Goal: Transaction & Acquisition: Subscribe to service/newsletter

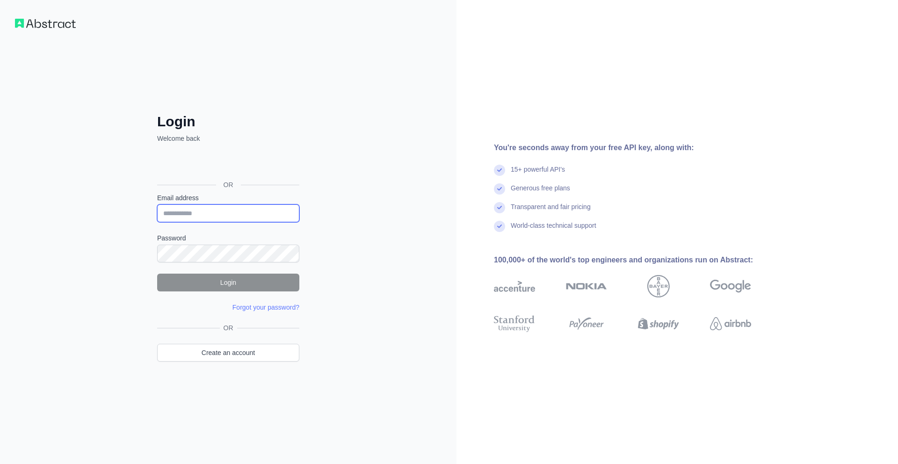
click at [238, 217] on input "Email address" at bounding box center [228, 213] width 142 height 18
click at [224, 219] on input "Email address" at bounding box center [228, 213] width 142 height 18
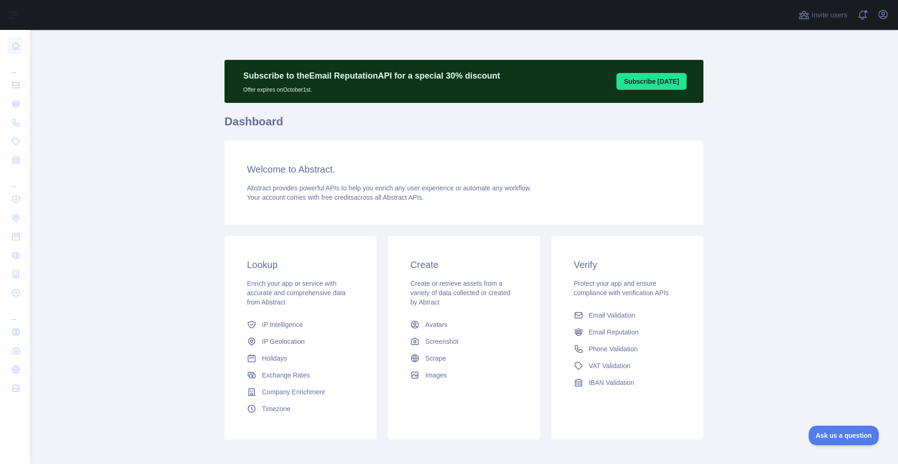
click at [646, 78] on button "Subscribe [DATE]" at bounding box center [652, 81] width 70 height 17
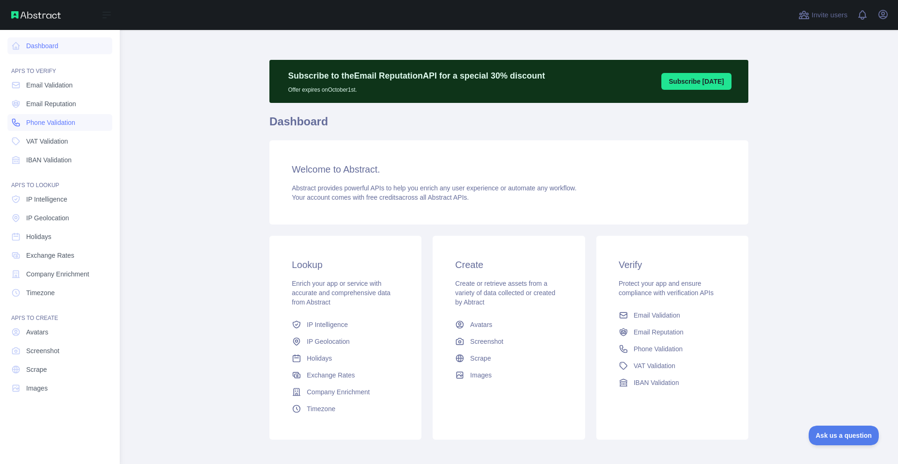
click at [52, 124] on span "Phone Validation" at bounding box center [50, 122] width 49 height 9
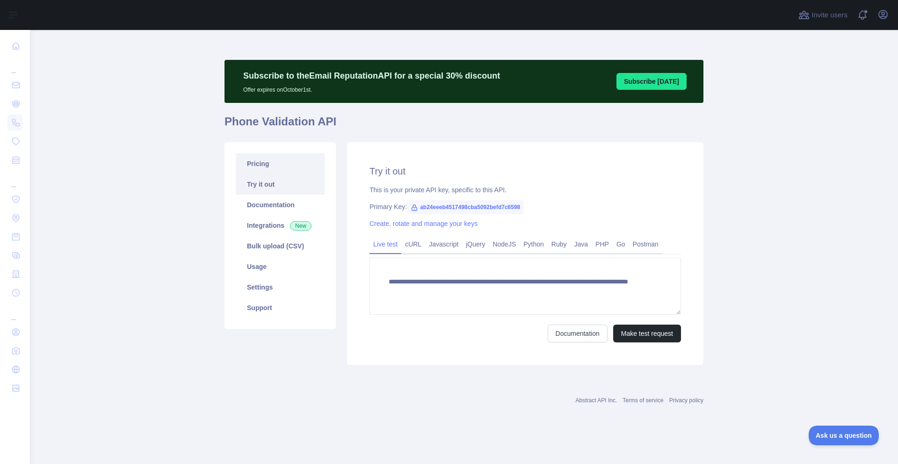
click at [277, 163] on link "Pricing" at bounding box center [280, 163] width 89 height 21
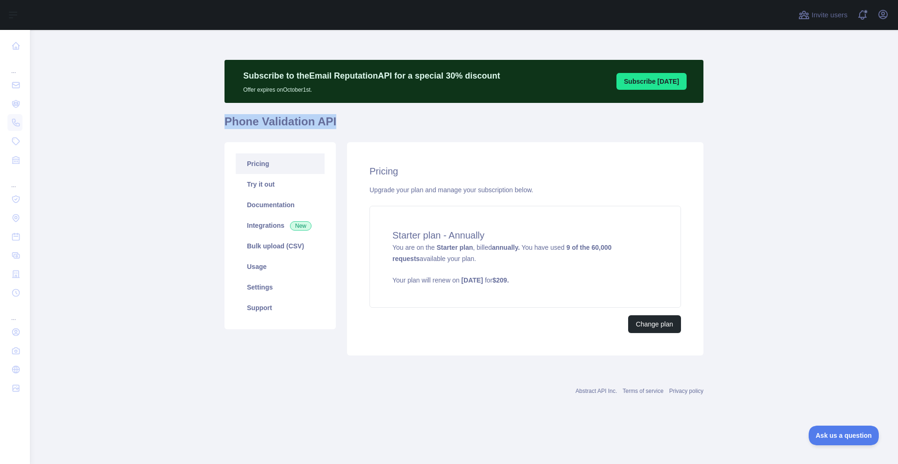
drag, startPoint x: 335, startPoint y: 123, endPoint x: 199, endPoint y: 123, distance: 135.7
click at [199, 123] on main "Subscribe to the Email Reputation API for a special 30 % discount Offer expires…" at bounding box center [464, 247] width 868 height 434
copy h1 "Phone Validation API"
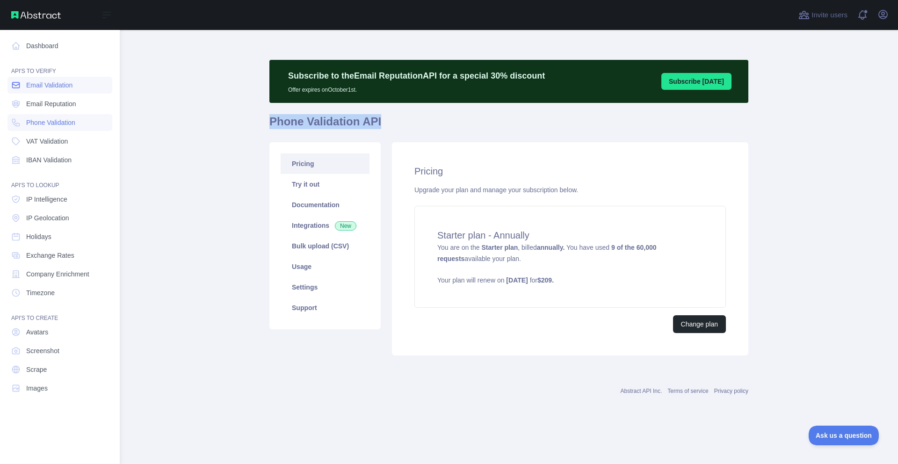
click at [43, 86] on span "Email Validation" at bounding box center [49, 84] width 46 height 9
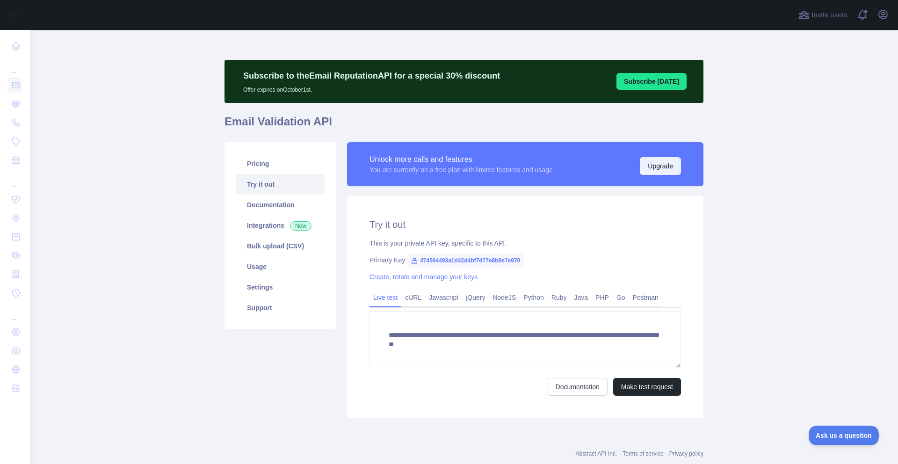
click at [661, 166] on button "Upgrade" at bounding box center [660, 166] width 41 height 18
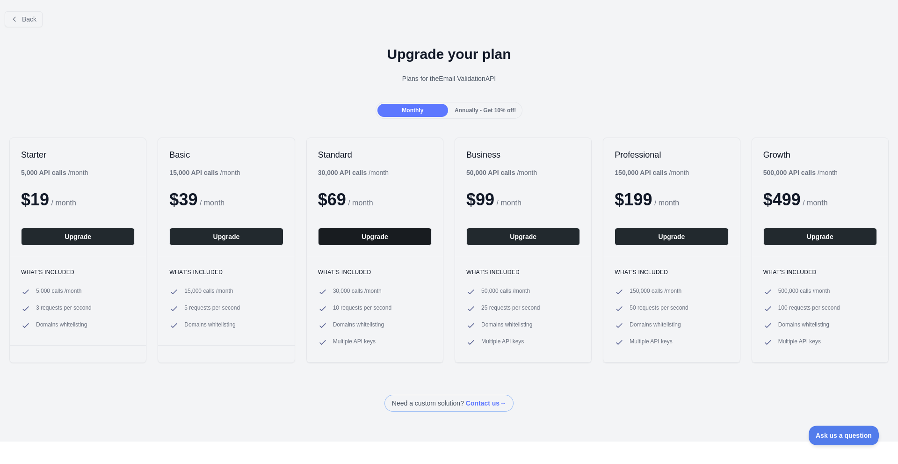
click at [378, 236] on button "Upgrade" at bounding box center [375, 237] width 114 height 18
